Goal: Task Accomplishment & Management: Manage account settings

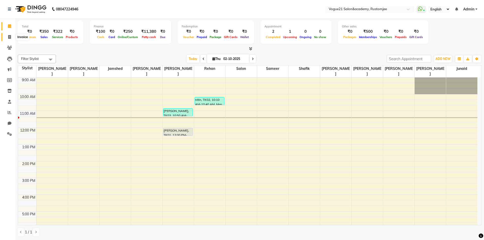
click at [7, 37] on span at bounding box center [9, 37] width 9 height 6
select select "service"
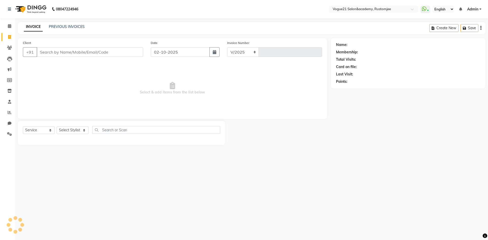
select select "8171"
type input "3322"
click at [67, 27] on link "PREVIOUS INVOICES" at bounding box center [67, 26] width 36 height 5
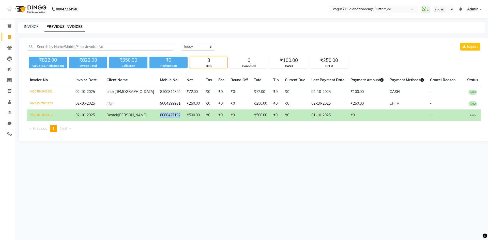
drag, startPoint x: 141, startPoint y: 113, endPoint x: 166, endPoint y: 117, distance: 25.2
click at [166, 117] on td "8080427192" at bounding box center [170, 115] width 26 height 12
copy td "8080427192"
click at [6, 26] on span at bounding box center [9, 26] width 9 height 6
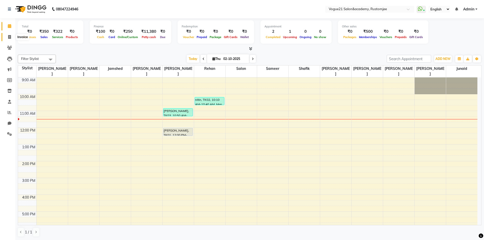
click at [8, 37] on icon at bounding box center [9, 37] width 3 height 4
select select "8171"
select select "service"
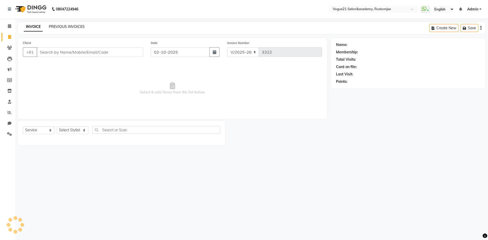
click at [67, 25] on link "PREVIOUS INVOICES" at bounding box center [67, 26] width 36 height 5
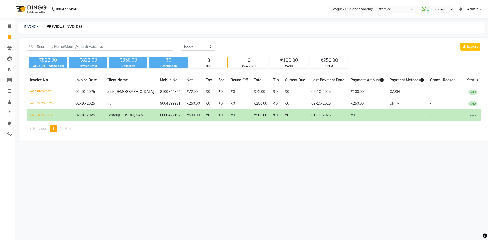
click at [476, 8] on span "Admin" at bounding box center [472, 9] width 11 height 5
click at [467, 35] on link "Sign out" at bounding box center [455, 35] width 46 height 8
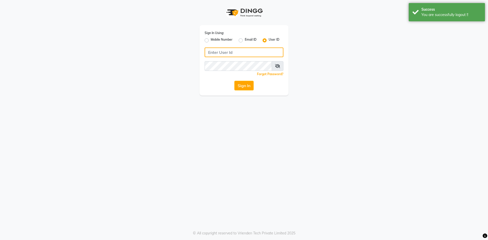
click at [211, 50] on input "Username" at bounding box center [243, 52] width 79 height 10
click at [211, 40] on label "Mobile Number" at bounding box center [222, 40] width 22 height 6
click at [211, 40] on input "Mobile Number" at bounding box center [212, 38] width 3 height 3
radio input "true"
radio input "false"
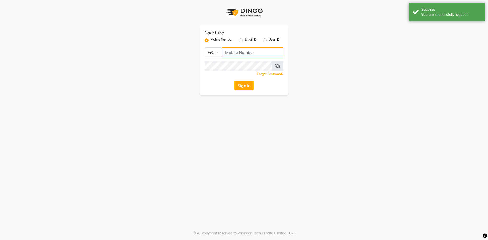
click at [238, 49] on input "Username" at bounding box center [252, 52] width 62 height 10
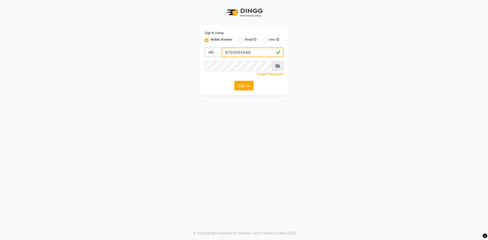
type input "8755555546"
click at [278, 66] on icon at bounding box center [277, 66] width 5 height 4
click at [248, 87] on button "Sign In" at bounding box center [243, 86] width 19 height 10
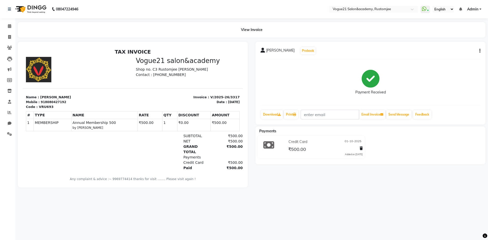
click at [480, 50] on div "Dastgir Pojee Prebook Payment Received Download Print Email Invoice Send Messag…" at bounding box center [370, 83] width 230 height 83
click at [479, 50] on button "button" at bounding box center [478, 50] width 3 height 5
click at [465, 62] on div "Dastgir Pojee Prebook Payment Received Download Print Email Invoice Send Messag…" at bounding box center [370, 83] width 230 height 83
drag, startPoint x: 8, startPoint y: 27, endPoint x: 10, endPoint y: 25, distance: 4.0
click at [8, 27] on icon at bounding box center [9, 26] width 3 height 4
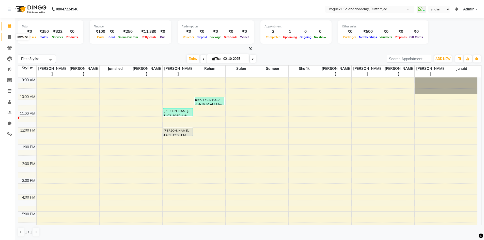
click at [7, 35] on span at bounding box center [9, 37] width 9 height 6
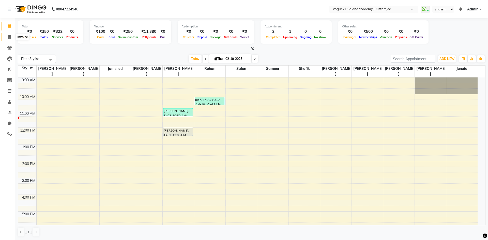
select select "service"
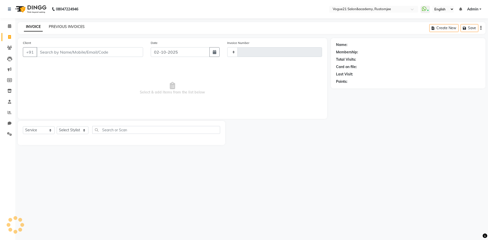
type input "3322"
select select "8171"
click at [73, 26] on link "PREVIOUS INVOICES" at bounding box center [67, 26] width 36 height 5
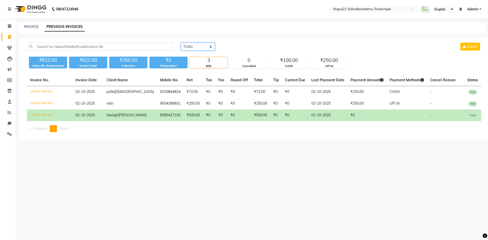
click at [192, 44] on select "Today Yesterday Custom Range" at bounding box center [198, 47] width 34 height 8
select select "yesterday"
click at [181, 43] on select "Today Yesterday Custom Range" at bounding box center [198, 47] width 34 height 8
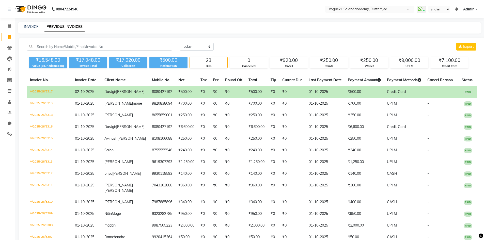
click at [223, 91] on td "₹0" at bounding box center [233, 92] width 23 height 12
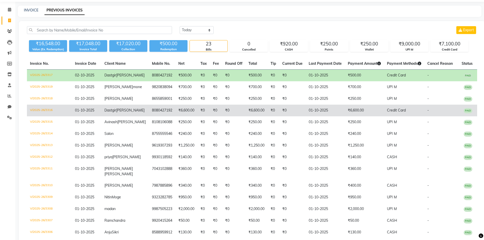
scroll to position [25, 0]
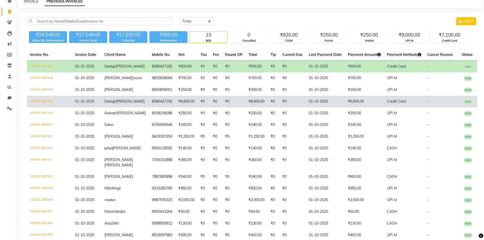
click at [210, 107] on td "₹0" at bounding box center [216, 102] width 12 height 12
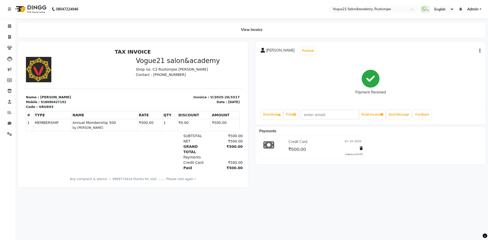
click at [478, 51] on button "button" at bounding box center [478, 50] width 3 height 5
click at [467, 66] on div "Payment Received" at bounding box center [370, 82] width 220 height 38
click at [479, 51] on icon "button" at bounding box center [479, 51] width 1 height 0
click at [475, 9] on span "Admin" at bounding box center [472, 9] width 11 height 5
